Goal: Task Accomplishment & Management: Complete application form

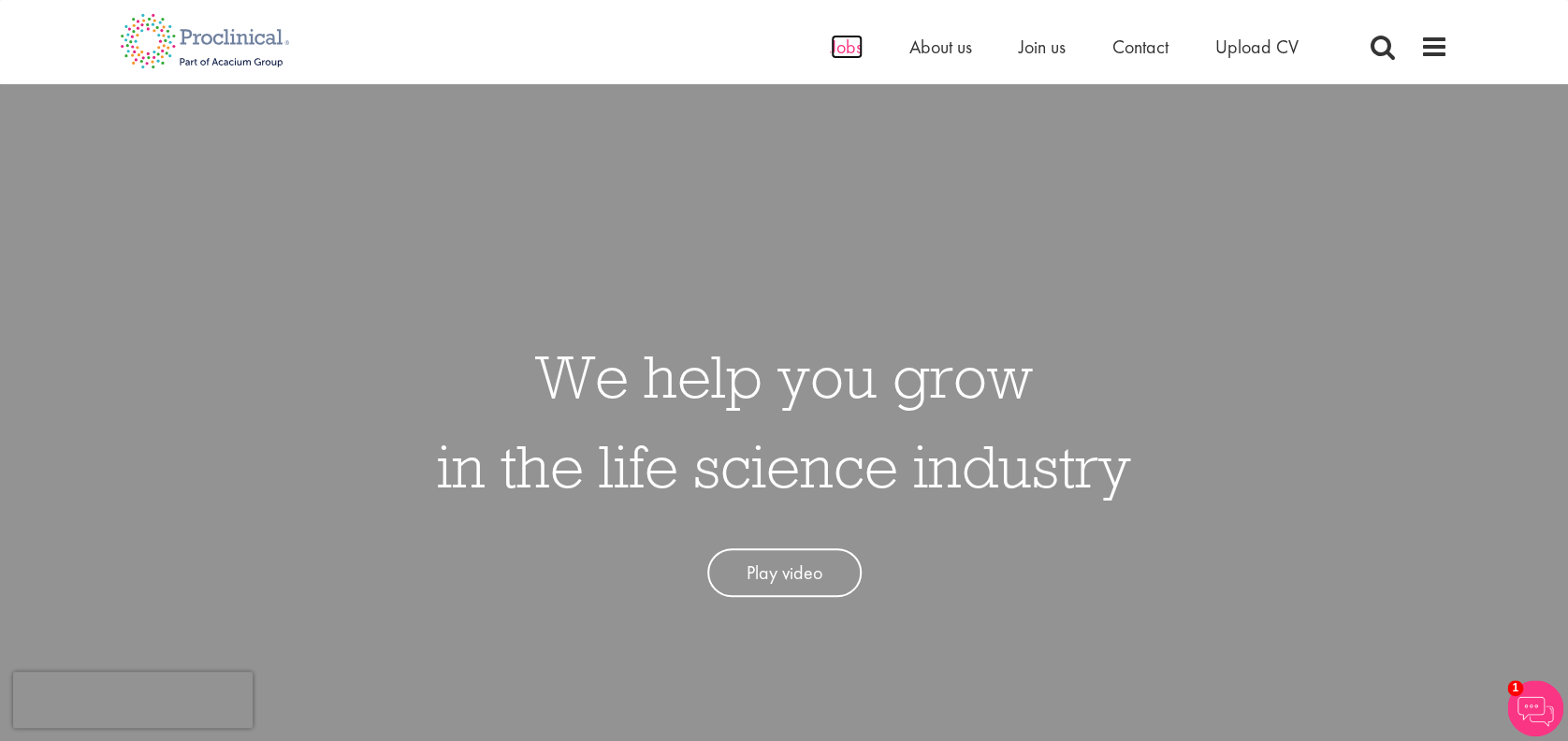
click at [841, 49] on span "Jobs" at bounding box center [846, 46] width 31 height 24
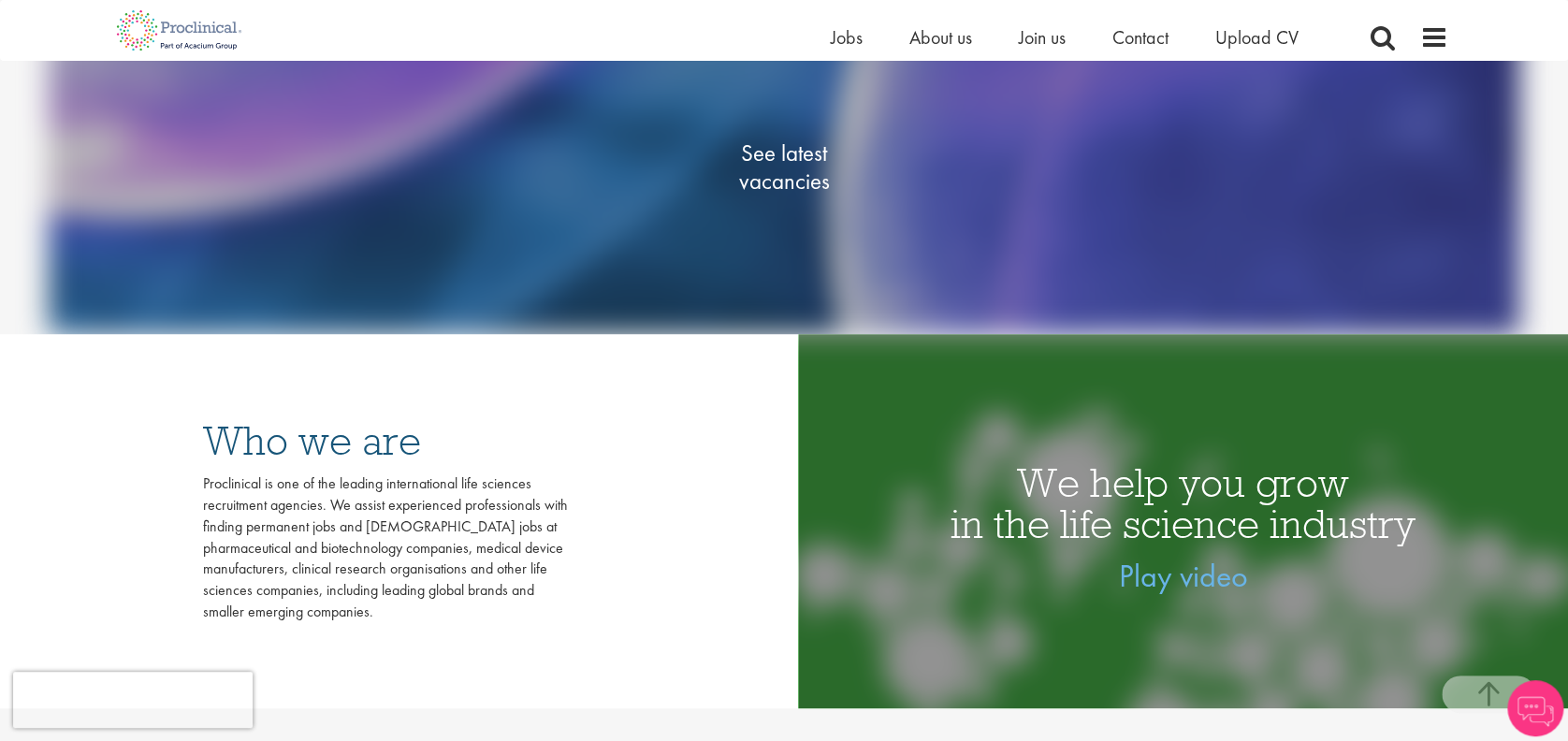
scroll to position [249, 0]
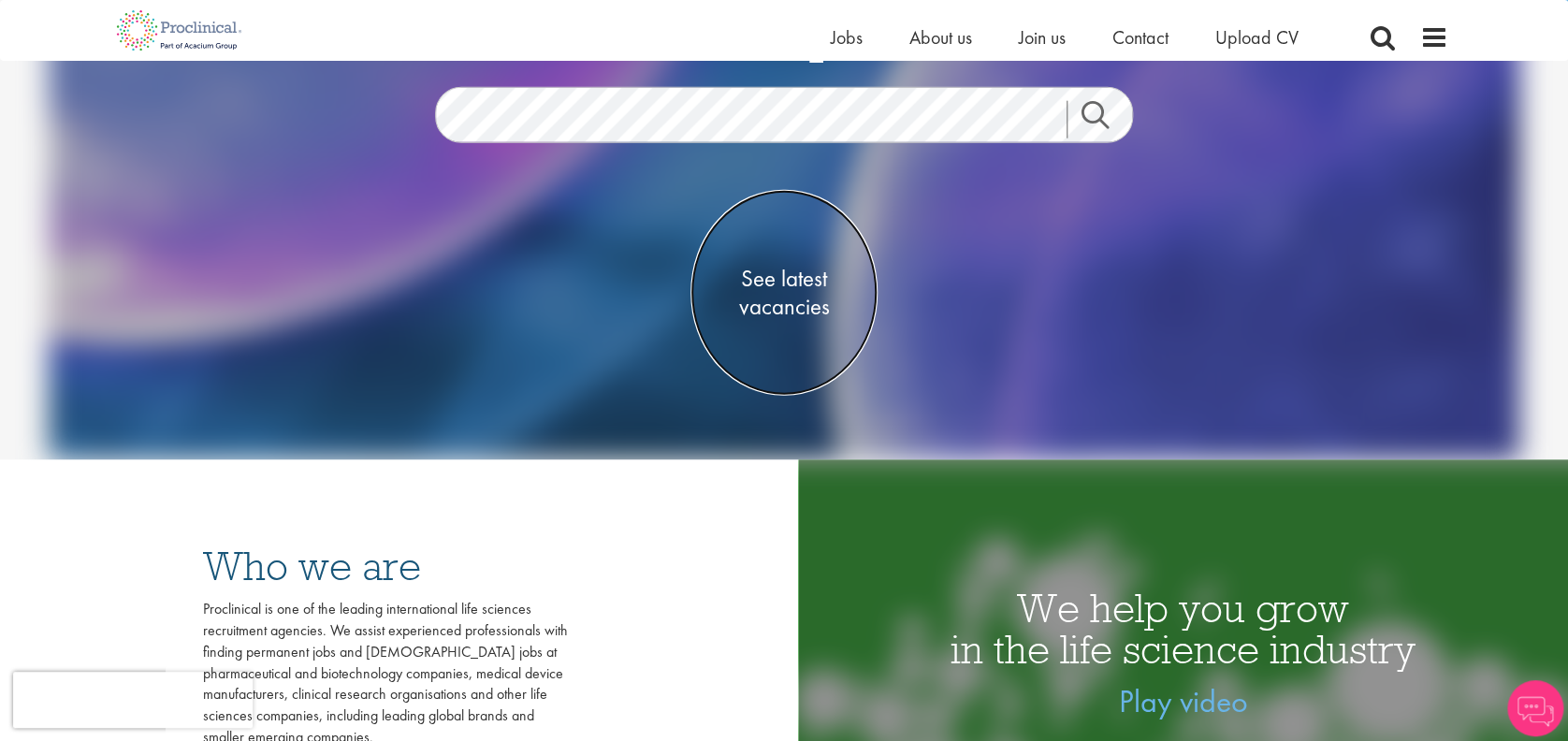
click at [790, 292] on span "See latest vacancies" at bounding box center [784, 291] width 187 height 56
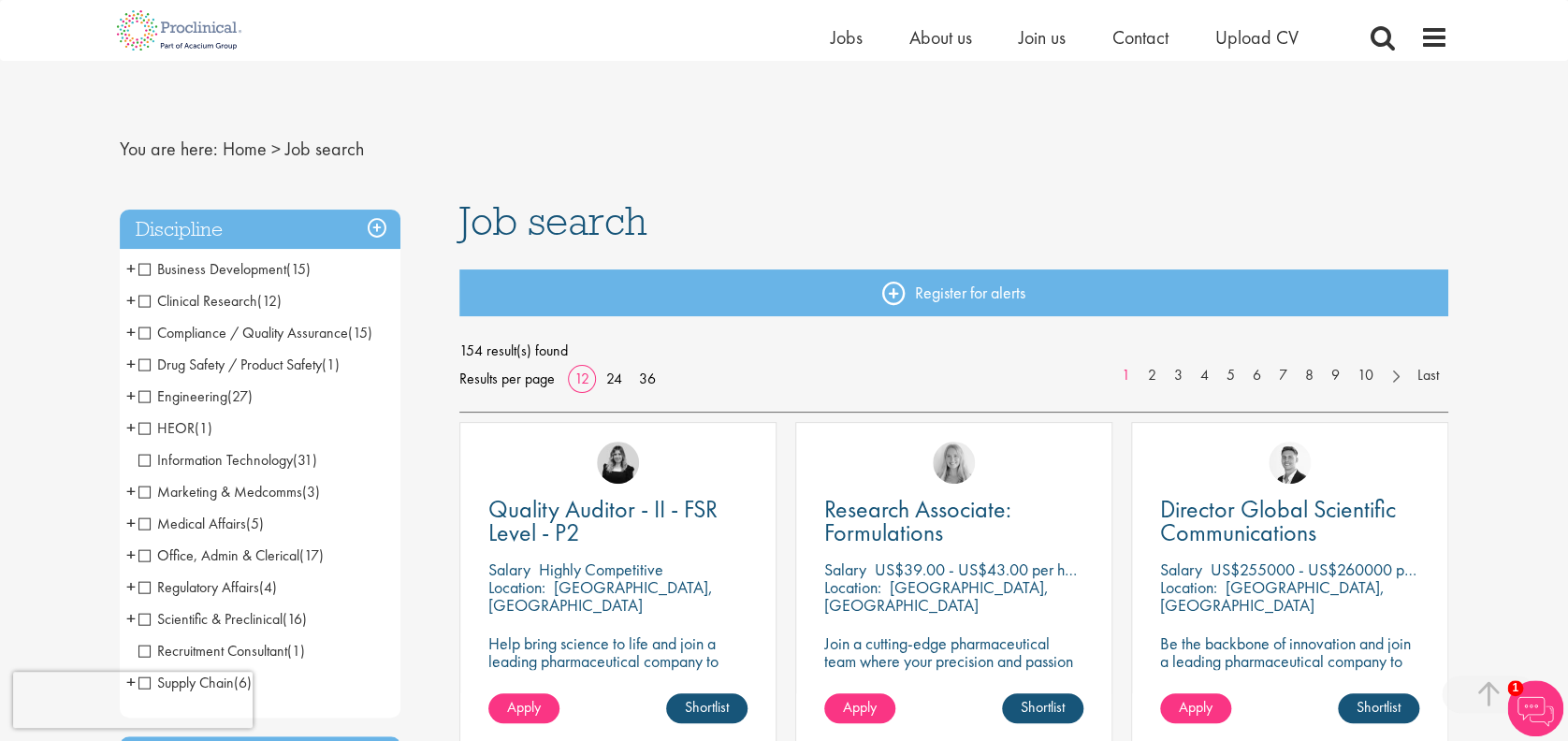
scroll to position [623, 0]
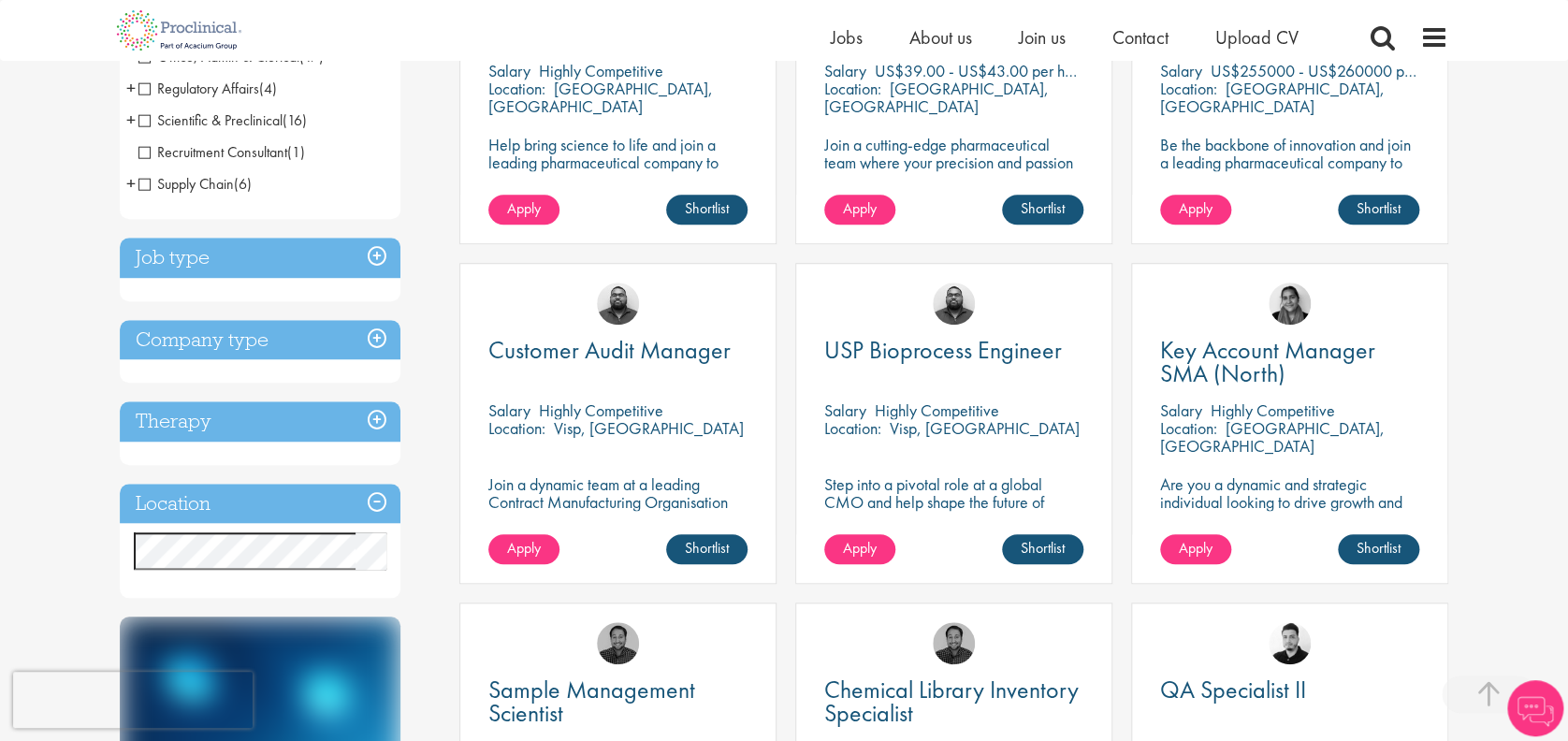
scroll to position [623, 0]
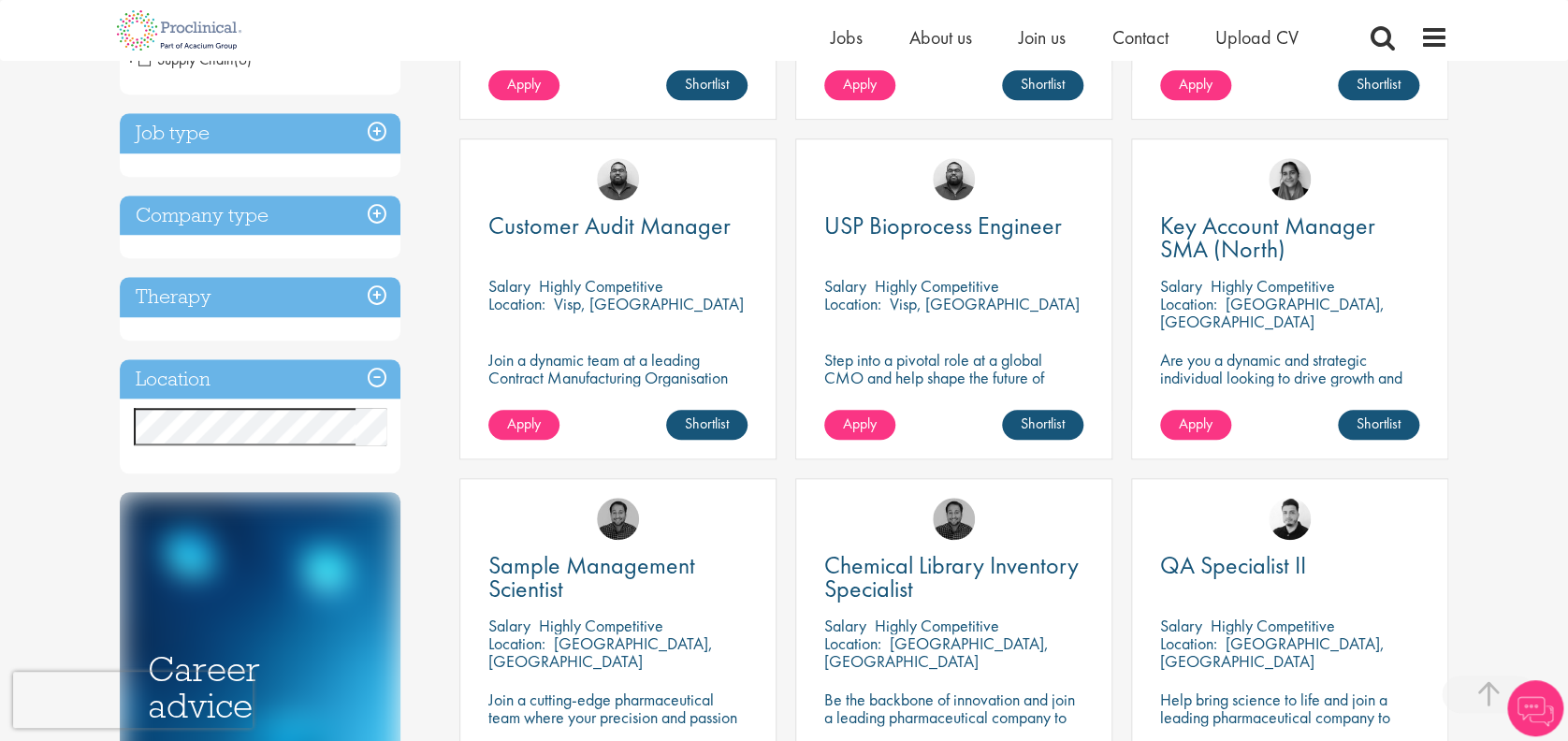
click at [253, 372] on h3 "Location" at bounding box center [260, 379] width 281 height 40
click at [375, 372] on h3 "Location" at bounding box center [260, 379] width 281 height 40
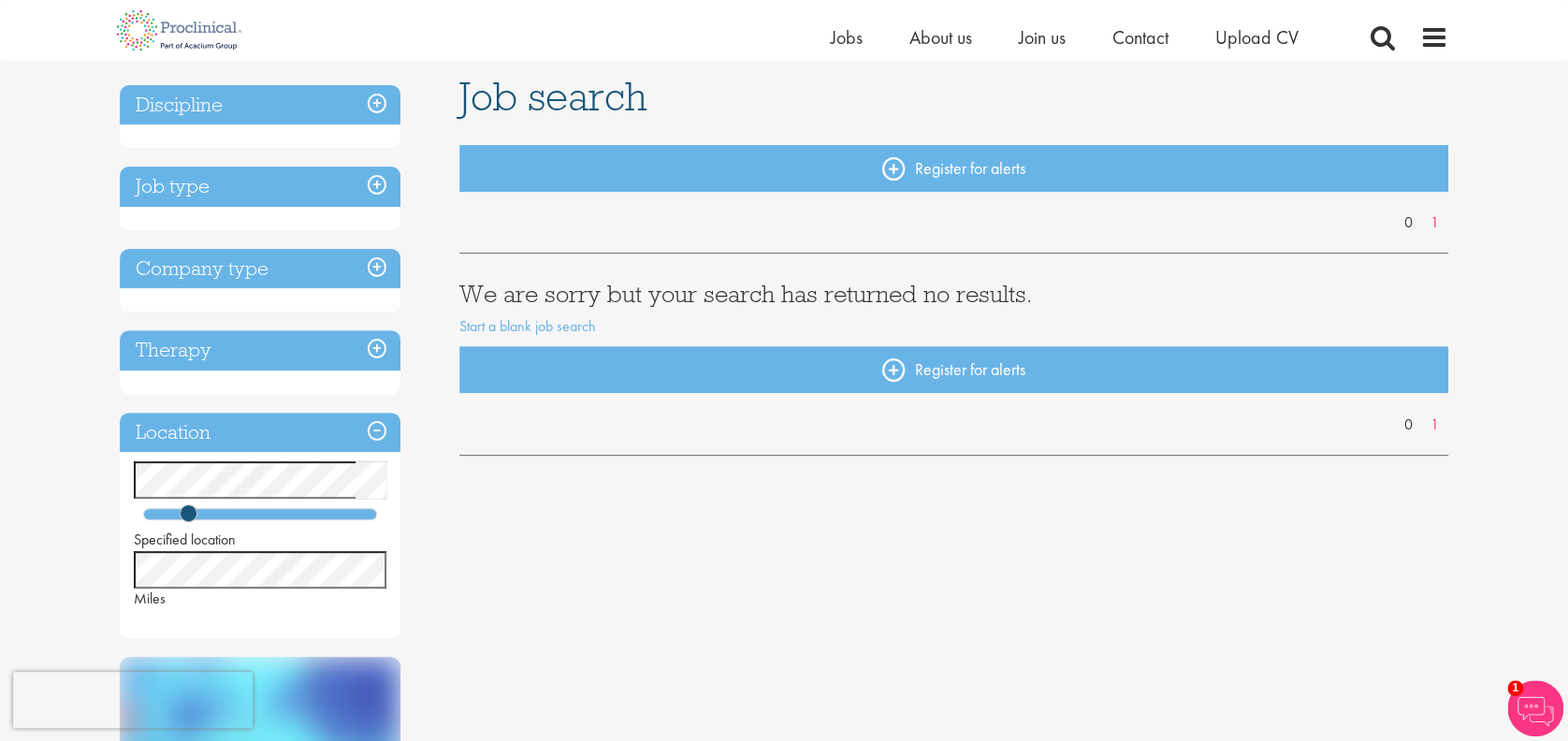
scroll to position [374, 0]
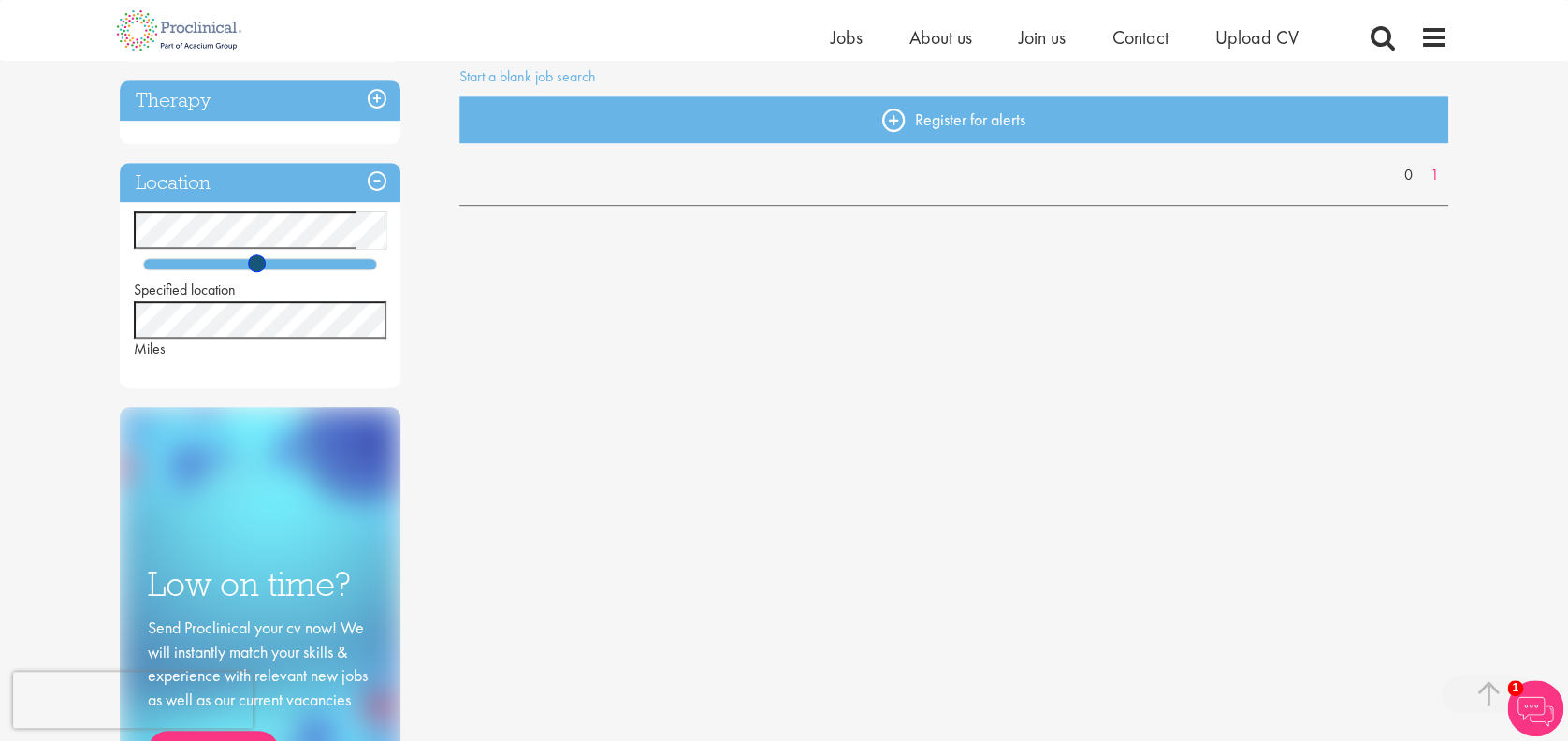
drag, startPoint x: 192, startPoint y: 263, endPoint x: 262, endPoint y: 269, distance: 70.3
click at [262, 269] on span at bounding box center [257, 263] width 18 height 18
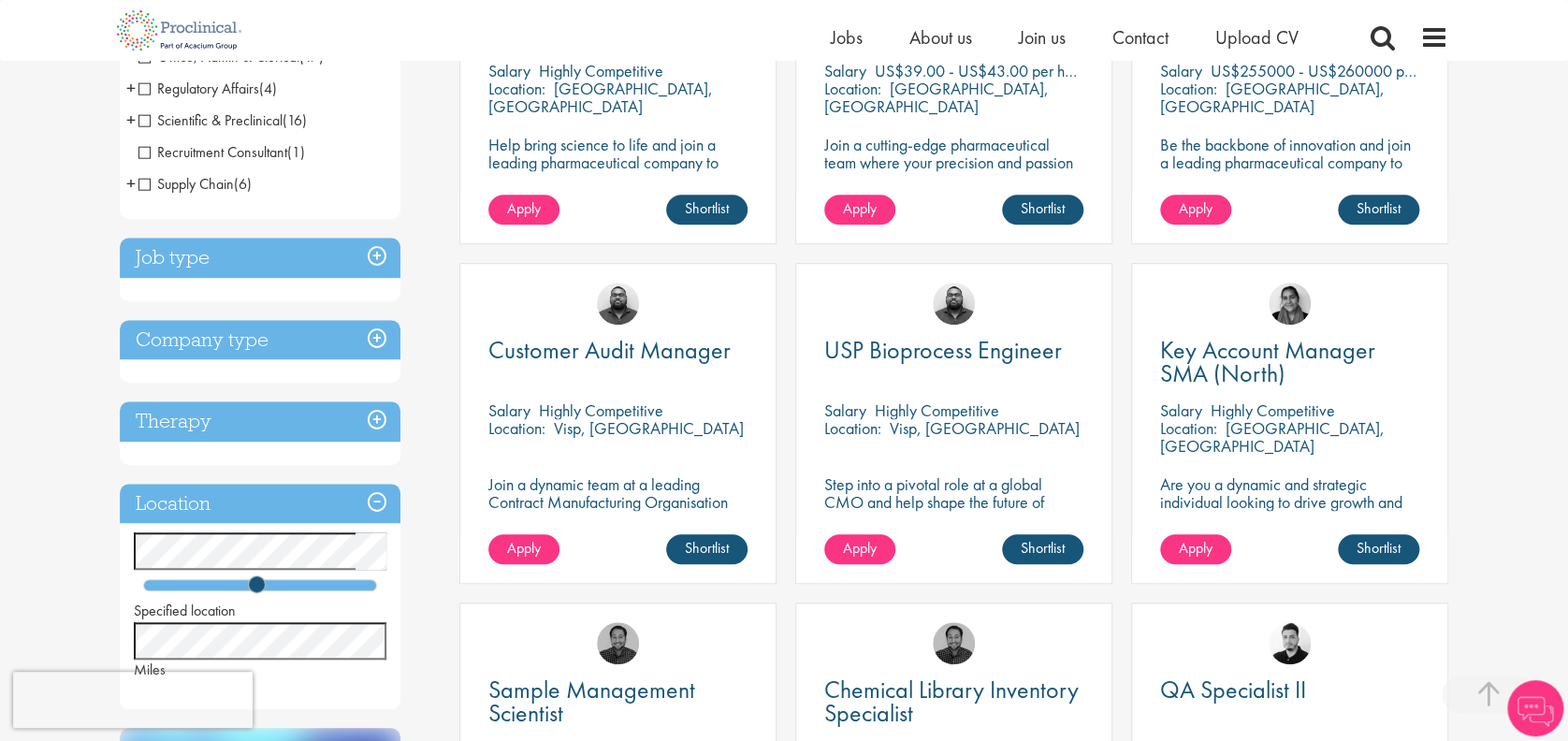
scroll to position [623, 0]
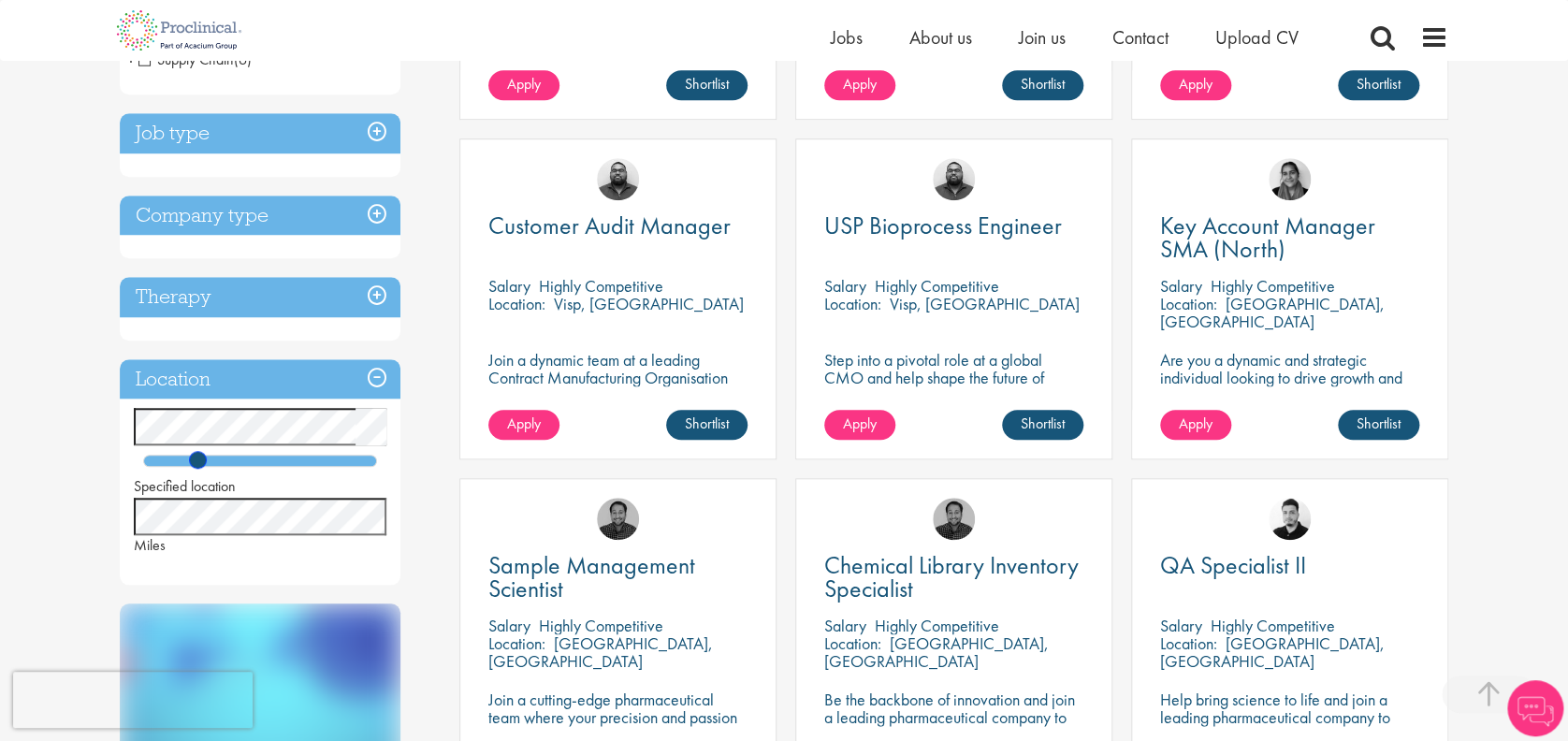
drag, startPoint x: 260, startPoint y: 456, endPoint x: 199, endPoint y: 468, distance: 62.2
click at [199, 467] on div "Specified location Miles" at bounding box center [260, 482] width 281 height 148
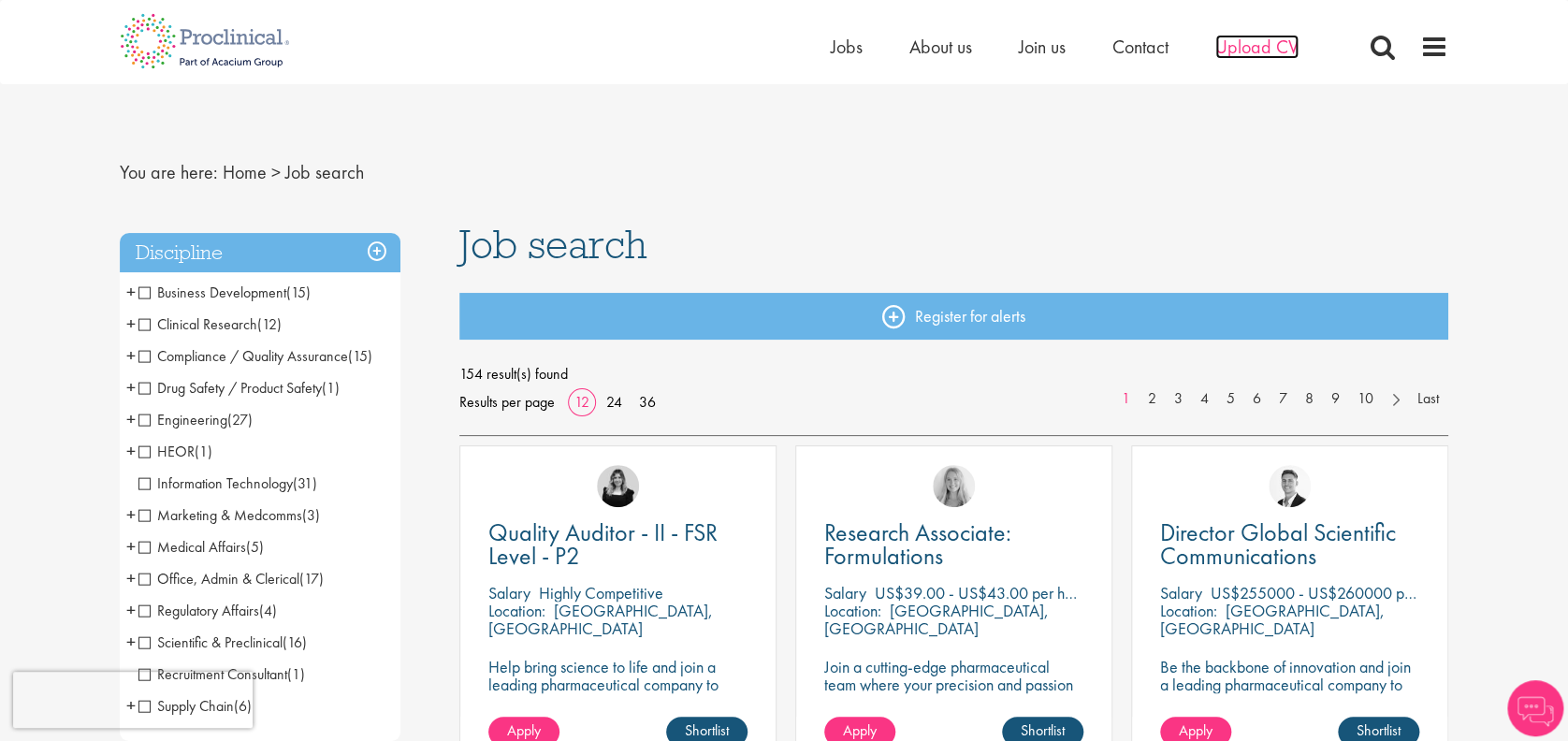
click at [1251, 49] on span "Upload CV" at bounding box center [1257, 46] width 83 height 24
